Goal: Information Seeking & Learning: Learn about a topic

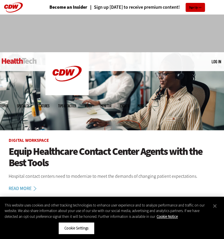
click at [8, 104] on span "Topics" at bounding box center [4, 105] width 8 height 3
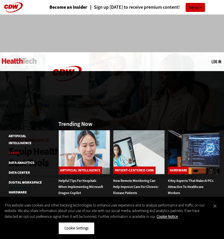
click at [14, 150] on link "Cloud" at bounding box center [14, 152] width 11 height 5
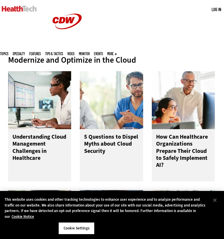
scroll to position [188, 1]
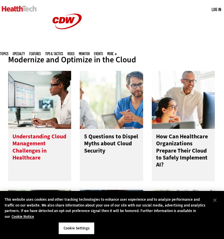
click at [32, 133] on h3 "Understanding Cloud Management Challenges in Healthcare" at bounding box center [39, 150] width 54 height 35
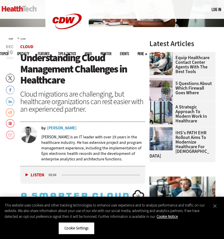
click at [57, 128] on div "Mike Larsen" at bounding box center [62, 128] width 30 height 4
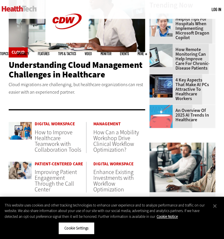
scroll to position [221, 0]
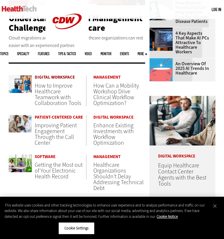
click at [52, 77] on link "Digital Workspace" at bounding box center [60, 77] width 51 height 4
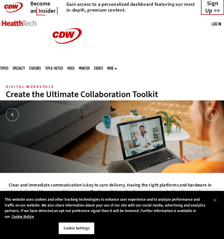
click at [45, 26] on div "MENU Log in Mobile menu Topics Artificial Intelligence Cloud Data Analytics Dat…" at bounding box center [112, 23] width 224 height 19
click at [8, 66] on span "Topics" at bounding box center [4, 67] width 8 height 3
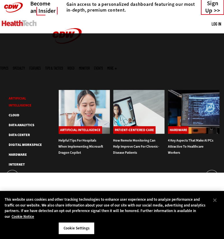
click at [20, 96] on link "Artificial Intelligence" at bounding box center [20, 102] width 23 height 12
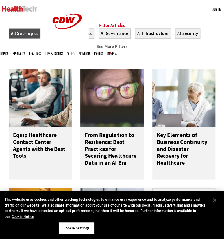
scroll to position [201, 1]
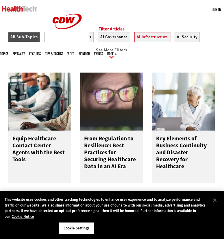
click at [154, 42] on button "AI Infrastructure" at bounding box center [153, 37] width 36 height 10
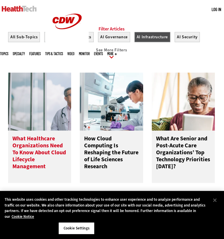
click at [40, 148] on h3 "What Healthcare Organizations Need To Know About Cloud Lifecycle Management" at bounding box center [39, 152] width 54 height 35
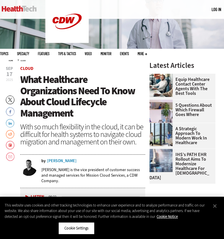
scroll to position [87, 0]
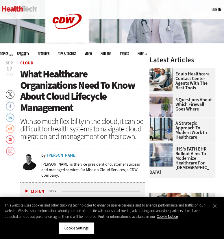
click at [60, 153] on div "[PERSON_NAME]" at bounding box center [62, 155] width 30 height 4
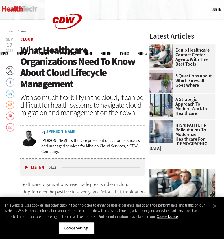
scroll to position [108, 0]
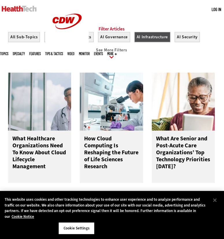
scroll to position [209, 1]
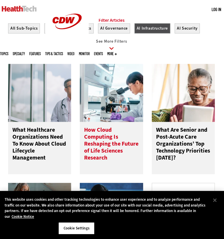
click at [107, 148] on h3 "How Cloud Computing Is Reshaping the Future of Life Sciences Research" at bounding box center [111, 143] width 54 height 35
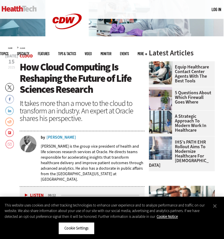
scroll to position [94, 1]
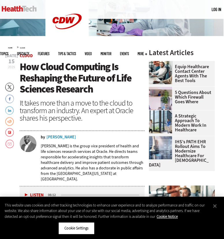
click at [74, 139] on div "[PERSON_NAME] is the group vice president of health and life sciences research …" at bounding box center [93, 162] width 104 height 47
click at [72, 136] on div "Christopher P. Boone" at bounding box center [62, 137] width 30 height 4
